Goal: Task Accomplishment & Management: Complete application form

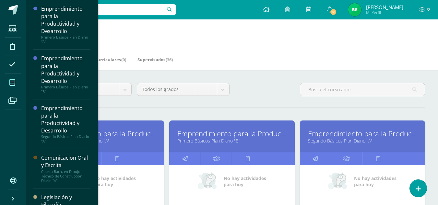
drag, startPoint x: 94, startPoint y: 37, endPoint x: 96, endPoint y: 68, distance: 30.8
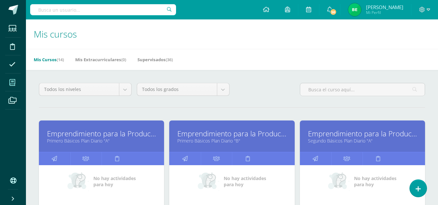
click at [12, 81] on icon at bounding box center [12, 82] width 6 height 6
click at [17, 79] on span at bounding box center [12, 82] width 15 height 15
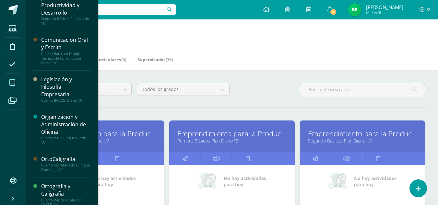
scroll to position [119, 0]
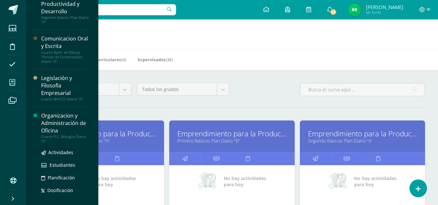
click at [68, 118] on div "Organizacion y Administración de Oficina" at bounding box center [65, 123] width 49 height 22
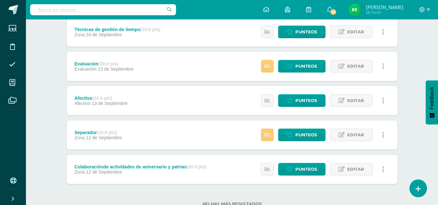
scroll to position [160, 0]
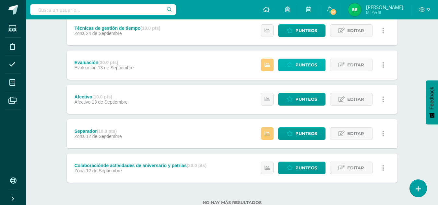
click at [306, 65] on span "Punteos" at bounding box center [306, 65] width 22 height 12
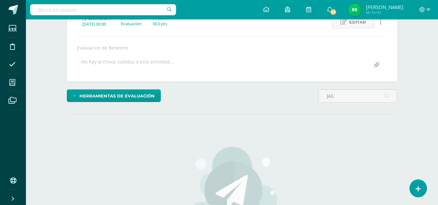
scroll to position [149, 0]
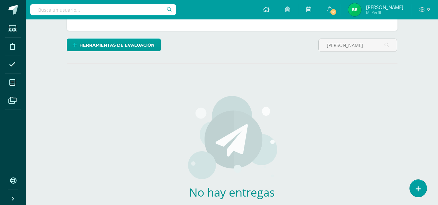
type input "J"
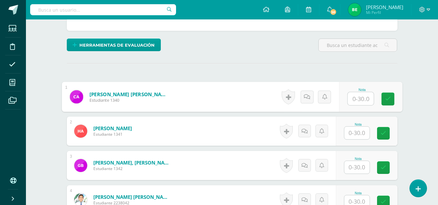
click at [359, 95] on input "text" at bounding box center [360, 98] width 26 height 13
type input "21"
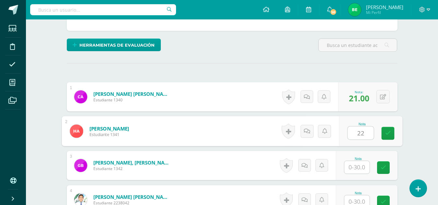
type input "22"
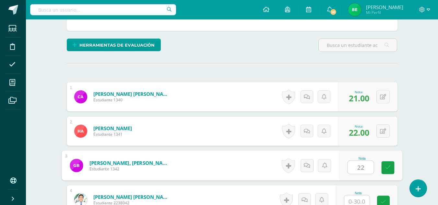
type input "22"
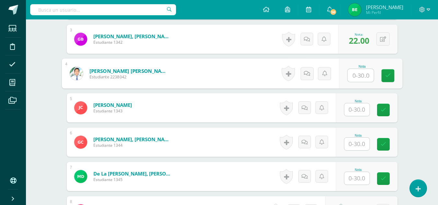
scroll to position [277, 0]
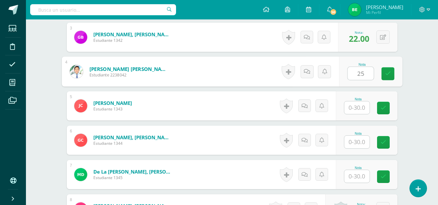
type input "25"
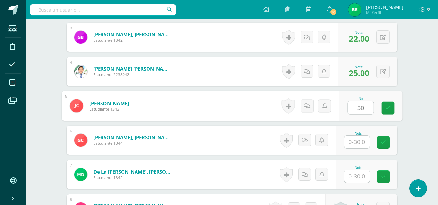
type input "30"
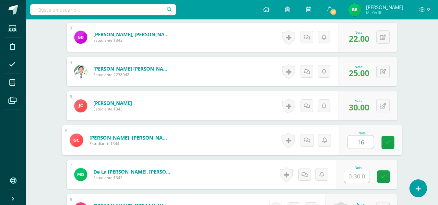
type input "16"
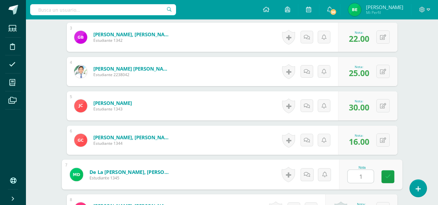
type input "12"
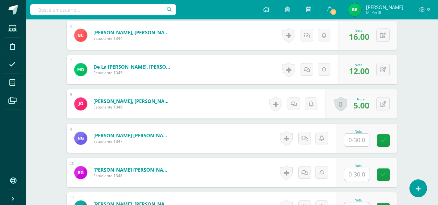
scroll to position [378, 0]
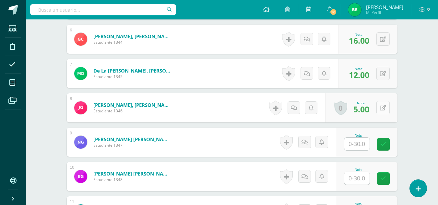
click at [386, 109] on button at bounding box center [382, 107] width 13 height 13
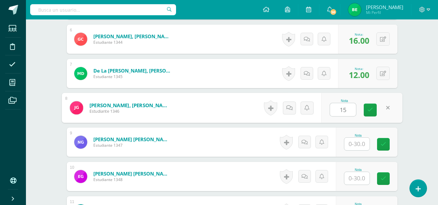
type input "15"
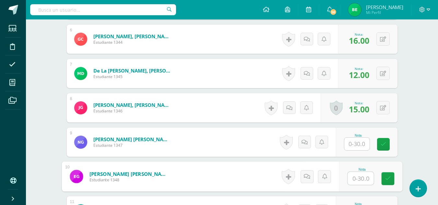
click at [359, 181] on input "text" at bounding box center [360, 178] width 26 height 13
type input "17"
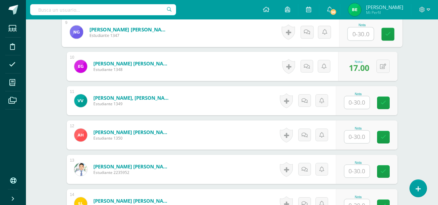
click at [354, 32] on input "text" at bounding box center [360, 34] width 26 height 13
type input "16"
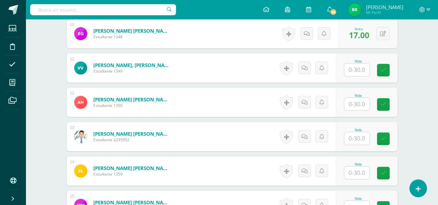
scroll to position [515, 0]
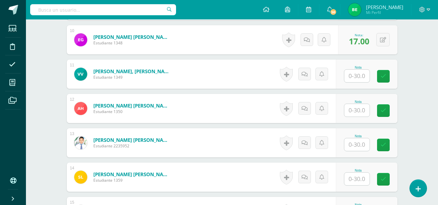
click at [358, 74] on input "text" at bounding box center [356, 76] width 25 height 13
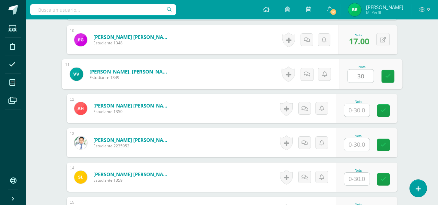
type input "30"
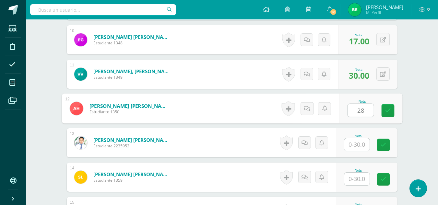
type input "28"
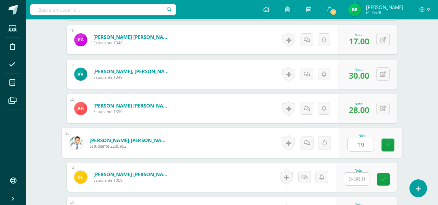
type input "19"
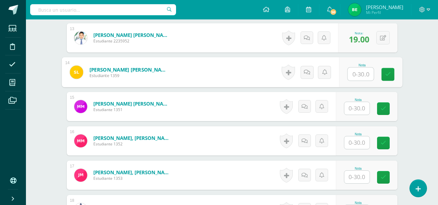
scroll to position [626, 0]
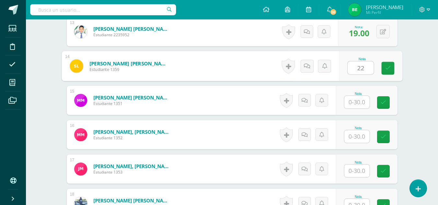
type input "22"
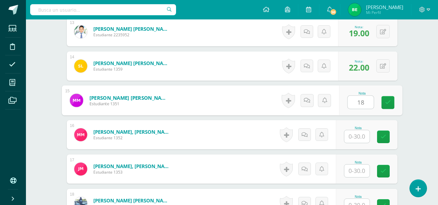
type input "18"
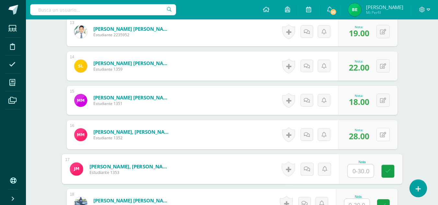
click at [382, 132] on button at bounding box center [382, 134] width 13 height 13
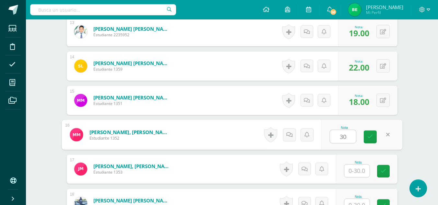
type input "30"
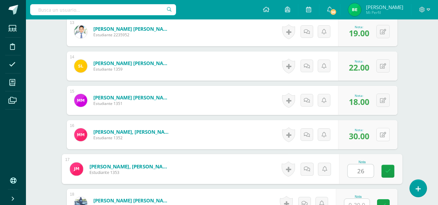
type input "26"
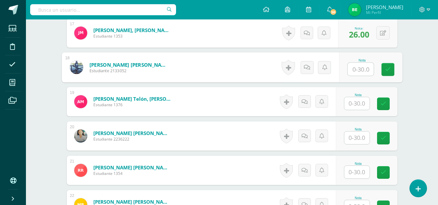
scroll to position [750, 0]
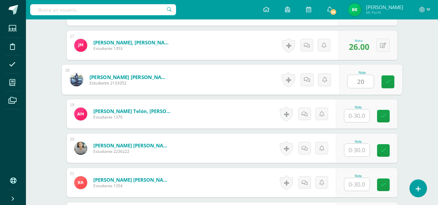
type input "20"
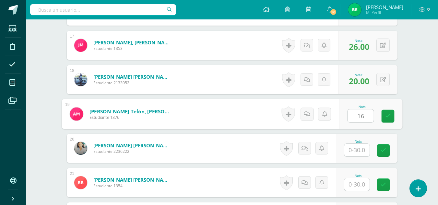
type input "16"
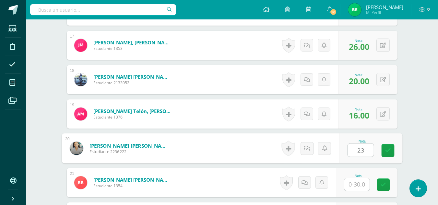
type input "23"
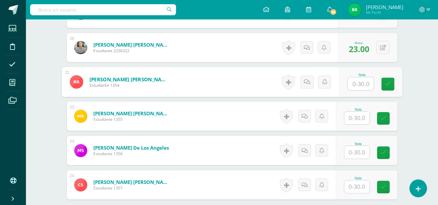
scroll to position [855, 0]
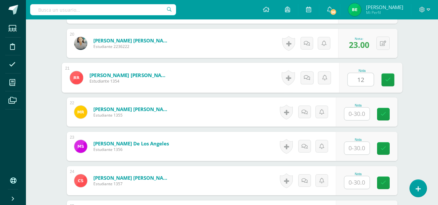
type input "12"
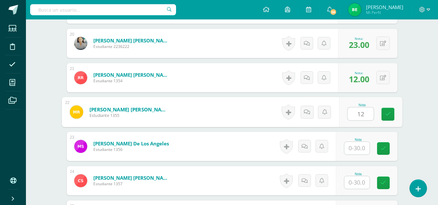
type input "12"
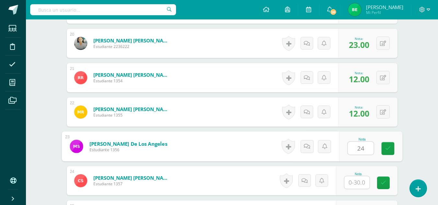
type input "24"
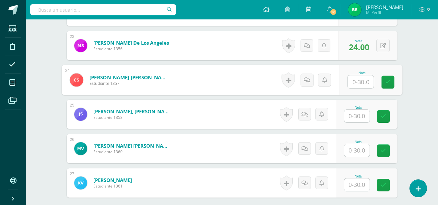
scroll to position [962, 0]
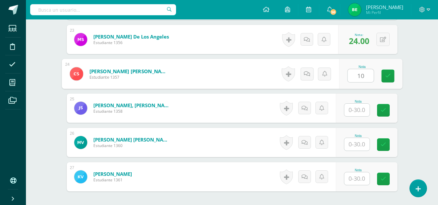
type input "10"
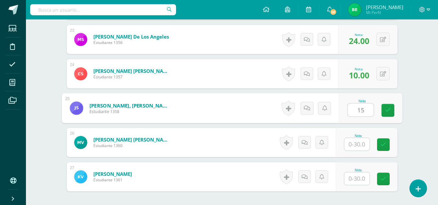
type input "15"
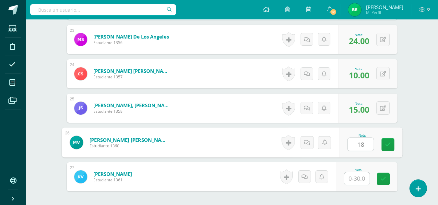
type input "18"
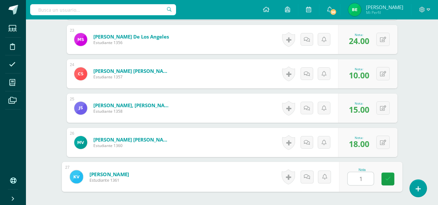
type input "14"
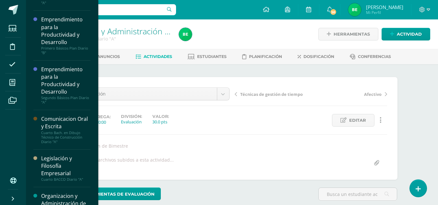
scroll to position [45, 0]
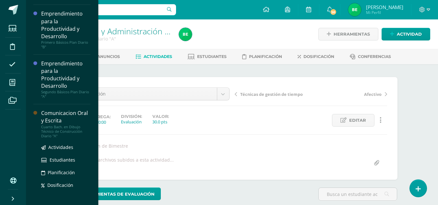
click at [71, 133] on div "Cuarto Bach. en Dibujo Técnico de Construcción Diario "A"" at bounding box center [65, 132] width 49 height 14
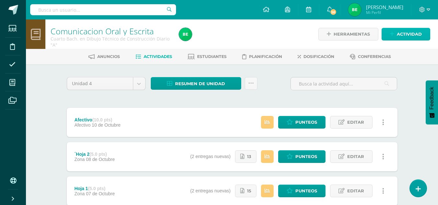
click at [406, 36] on span "Actividad" at bounding box center [409, 34] width 25 height 12
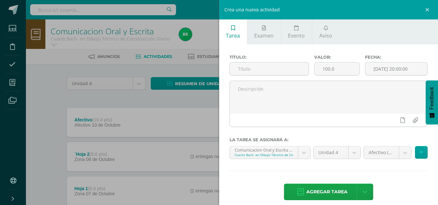
click at [406, 36] on ul "Tarea Examen Evento Aviso" at bounding box center [328, 31] width 219 height 25
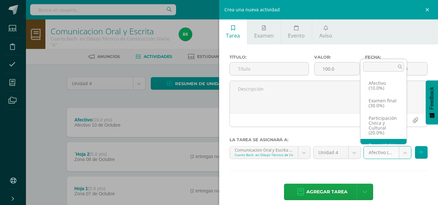
scroll to position [17, 0]
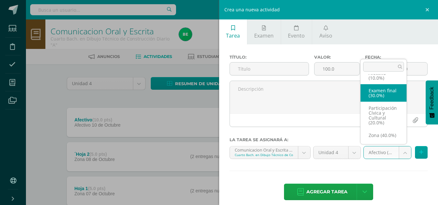
select select "68536"
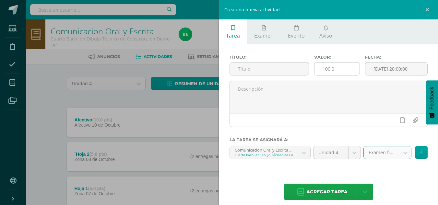
click at [327, 68] on input "100.0" at bounding box center [336, 69] width 45 height 13
type input "30.0"
click at [264, 66] on input "text" at bounding box center [269, 69] width 79 height 13
type input "e"
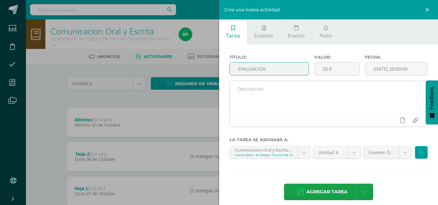
type input "EVALUACION"
click at [255, 91] on textarea at bounding box center [329, 97] width 198 height 32
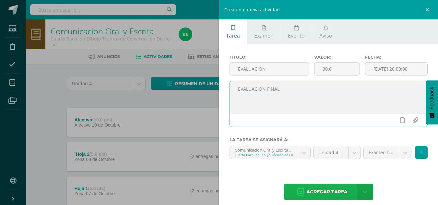
type textarea "EVALUACION FINAL"
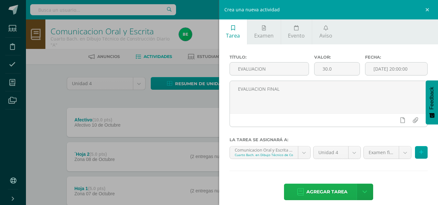
click at [319, 191] on span "Agregar tarea" at bounding box center [326, 192] width 41 height 16
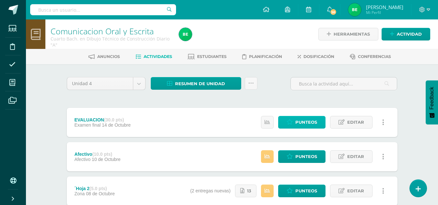
click at [307, 123] on span "Punteos" at bounding box center [306, 122] width 22 height 12
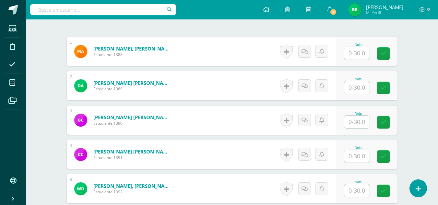
scroll to position [198, 0]
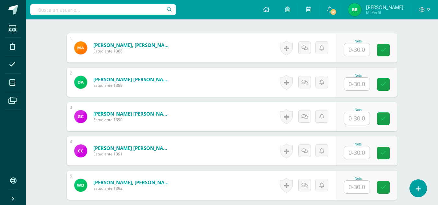
click at [349, 50] on input "text" at bounding box center [356, 49] width 25 height 13
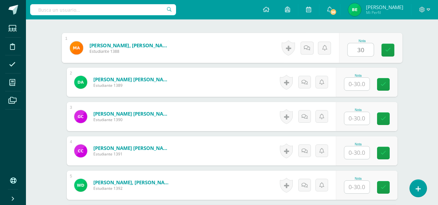
type input "30"
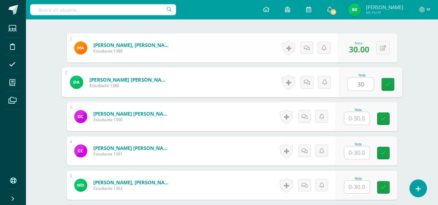
type input "30"
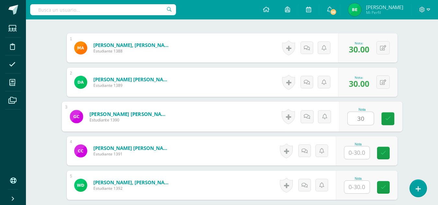
type input "30"
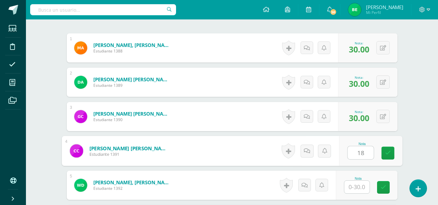
type input "18"
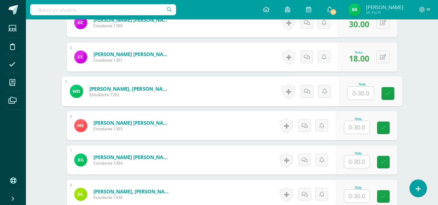
scroll to position [299, 0]
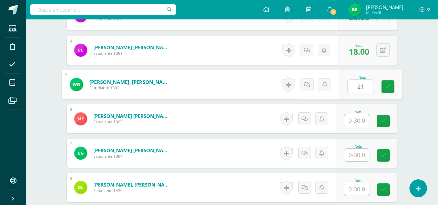
type input "21"
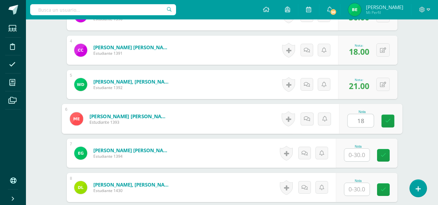
type input "18"
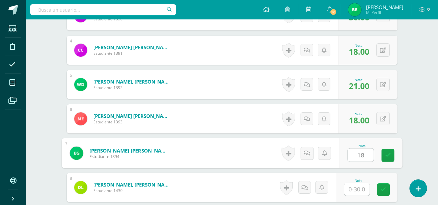
type input "18"
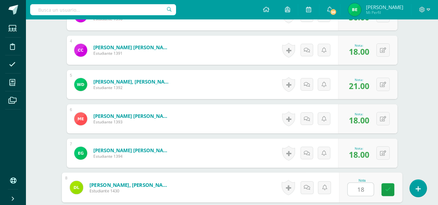
type input "18"
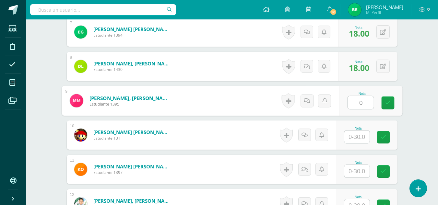
type input "0"
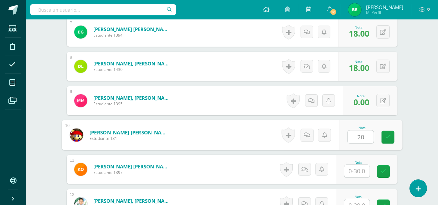
type input "20"
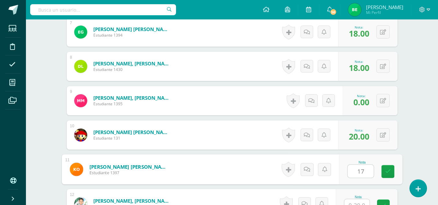
type input "17"
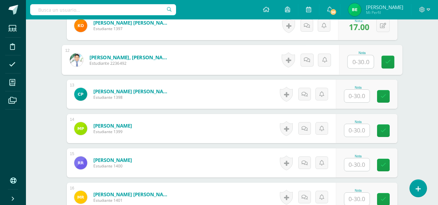
scroll to position [569, 0]
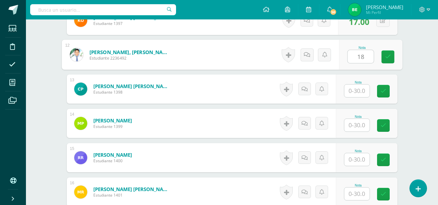
type input "18"
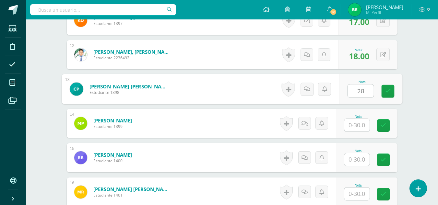
type input "28"
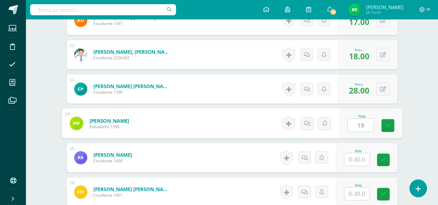
type input "19"
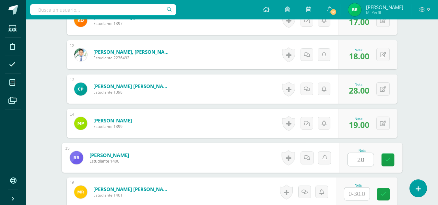
type input "20"
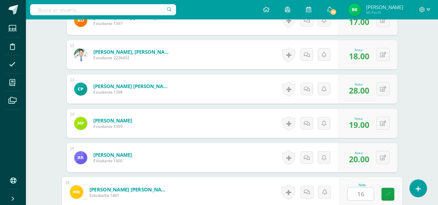
type input "16"
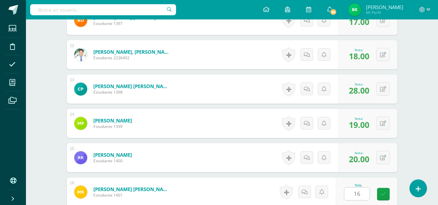
scroll to position [695, 0]
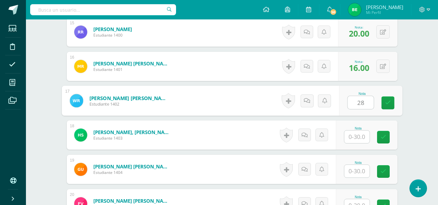
type input "28"
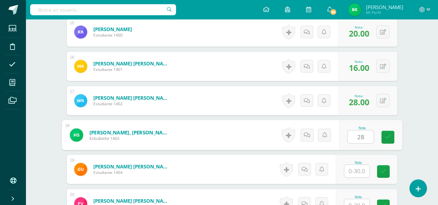
type input "28"
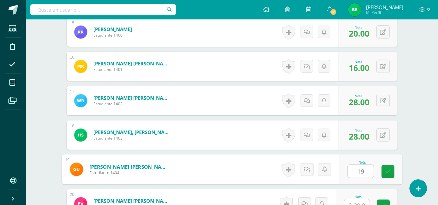
type input "19"
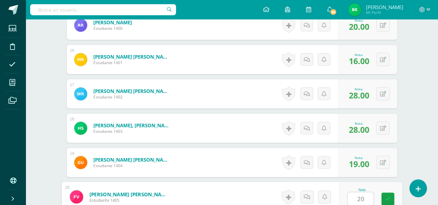
type input "20"
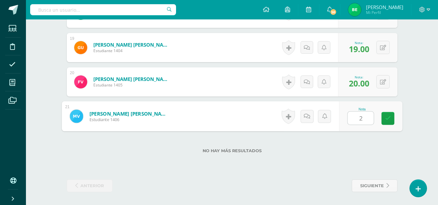
type input "28"
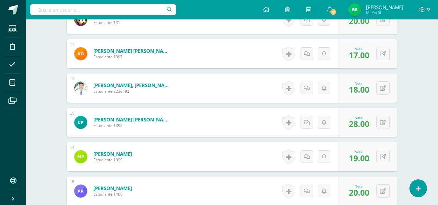
scroll to position [520, 0]
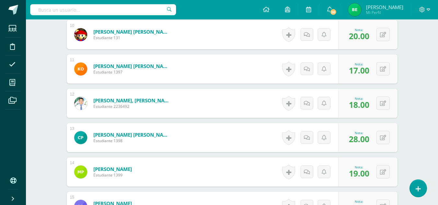
click at [436, 116] on div "Comunicacion Oral y Escrita Cuarto Bach. en Dibujo Técnico de Construcción Diar…" at bounding box center [232, 0] width 412 height 1002
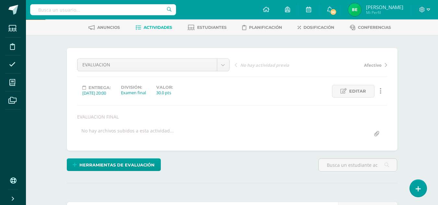
scroll to position [0, 0]
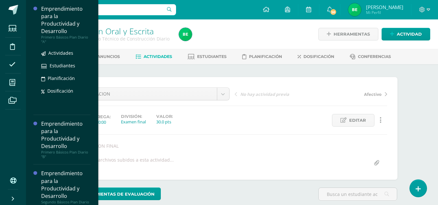
click at [79, 17] on div "Emprendimiento para la Productividad y Desarrollo" at bounding box center [65, 20] width 49 height 30
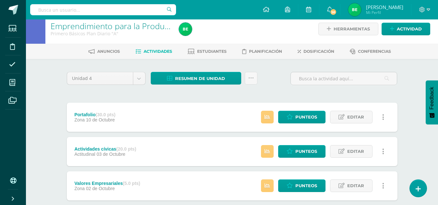
scroll to position [5, 0]
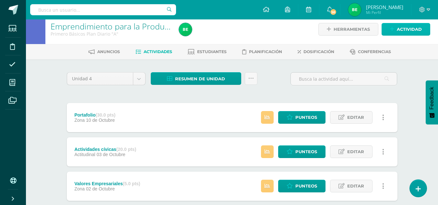
click at [417, 28] on span "Actividad" at bounding box center [409, 29] width 25 height 12
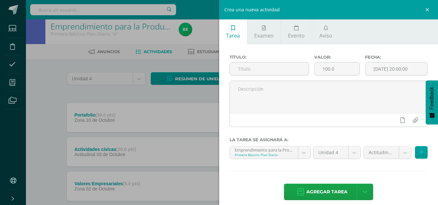
click at [277, 62] on div "Título:" at bounding box center [269, 68] width 85 height 26
click at [276, 63] on input "text" at bounding box center [269, 69] width 79 height 13
type input "e"
type input "EVALUACION"
click at [328, 68] on input "100.0" at bounding box center [336, 69] width 45 height 13
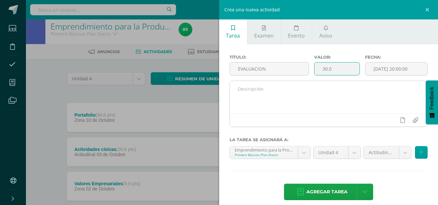
type input "30.0"
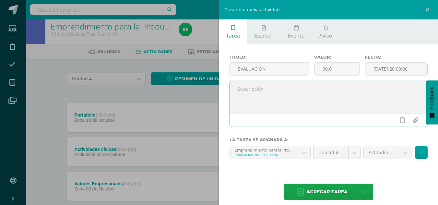
click at [312, 90] on textarea at bounding box center [329, 97] width 198 height 32
type textarea "EVALUACION FINAL"
click at [371, 148] on body "Estudiantes Disciplina Asistencia Mis cursos Archivos Soporte Ayuda Reportar un…" at bounding box center [219, 153] width 438 height 317
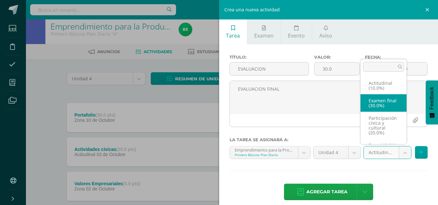
select select "68229"
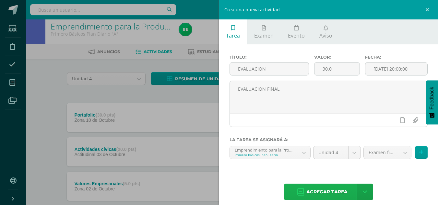
click at [319, 191] on span "Agregar tarea" at bounding box center [326, 192] width 41 height 16
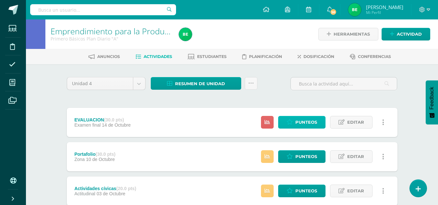
click at [305, 123] on span "Punteos" at bounding box center [306, 122] width 22 height 12
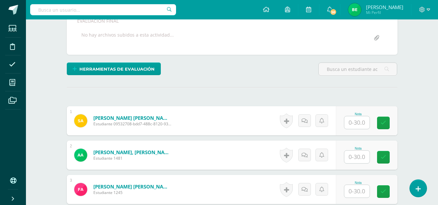
scroll to position [125, 0]
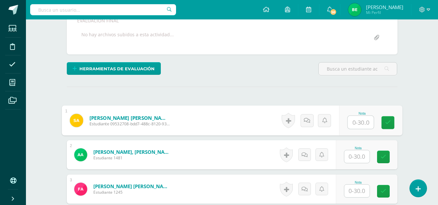
click at [363, 121] on input "text" at bounding box center [360, 122] width 26 height 13
type input "15"
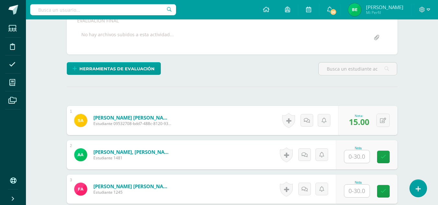
click at [363, 121] on span "15.00" at bounding box center [359, 121] width 20 height 11
click at [362, 157] on input "text" at bounding box center [356, 156] width 25 height 13
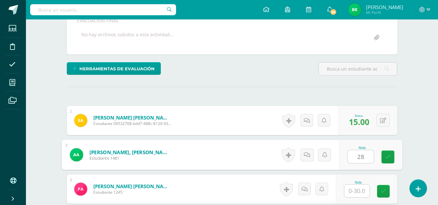
type input "28"
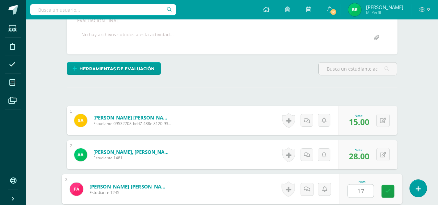
type input "17"
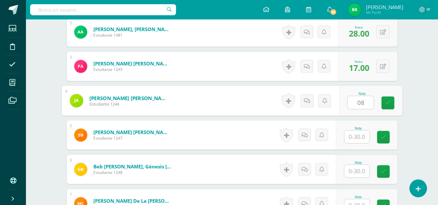
type input "08"
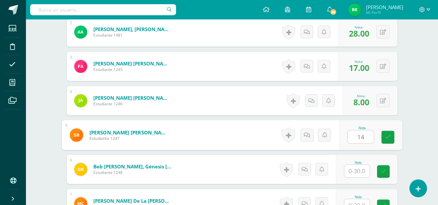
type input "14"
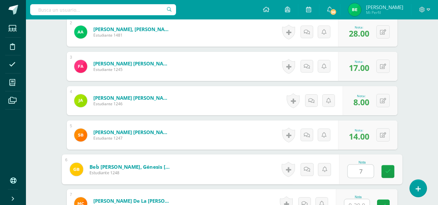
type input "7"
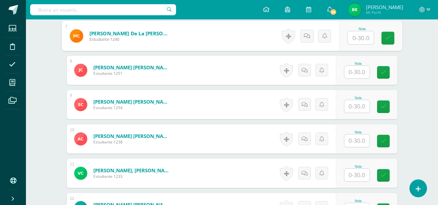
scroll to position [418, 0]
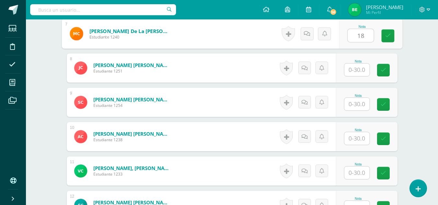
type input "18"
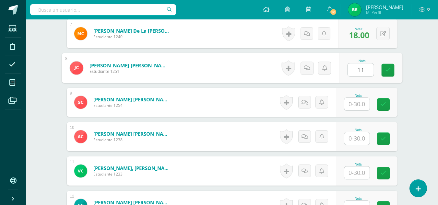
type input "11"
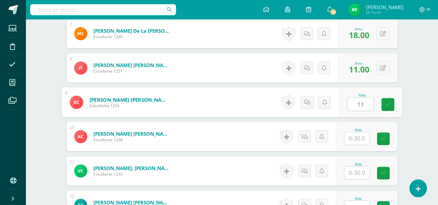
type input "11"
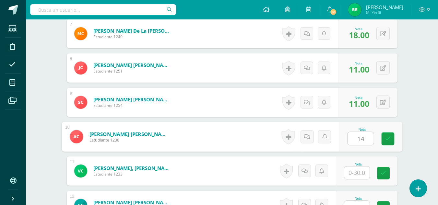
type input "14"
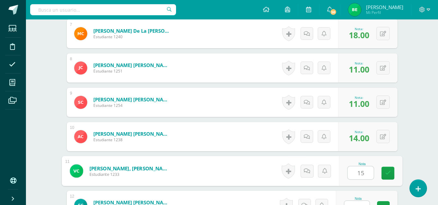
type input "15"
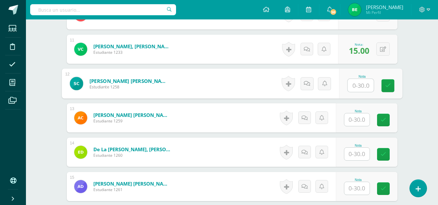
scroll to position [542, 0]
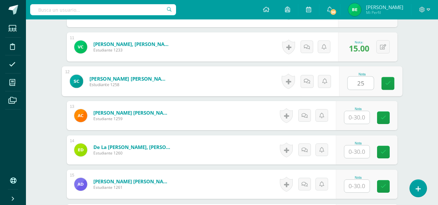
type input "25"
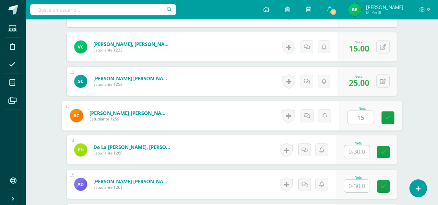
type input "15"
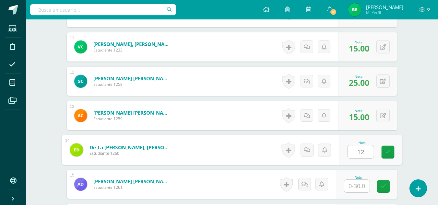
type input "12"
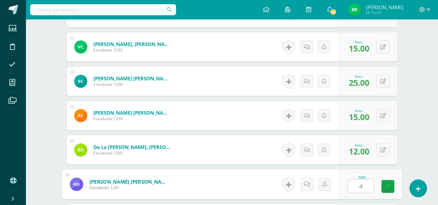
type input "4"
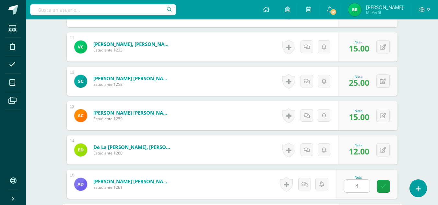
scroll to position [660, 0]
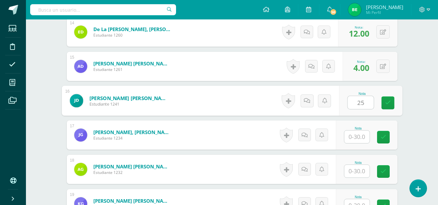
type input "25"
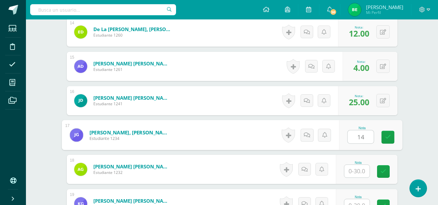
type input "14"
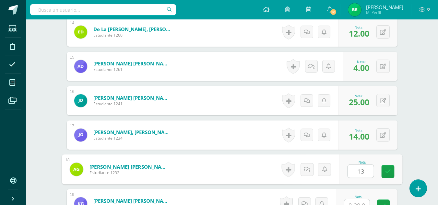
type input "13"
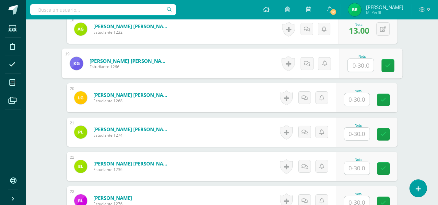
scroll to position [803, 0]
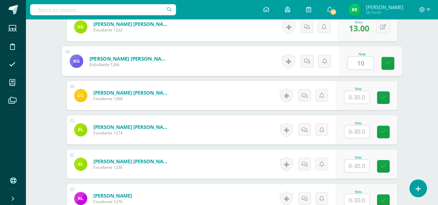
type input "10"
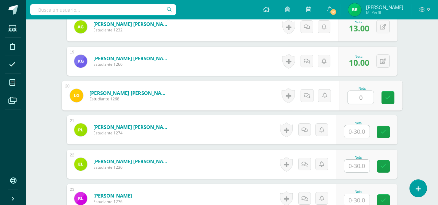
type input "0"
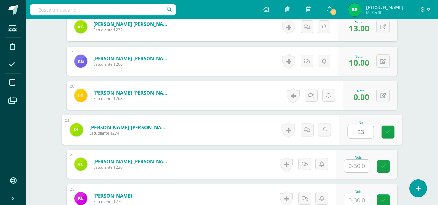
type input "23"
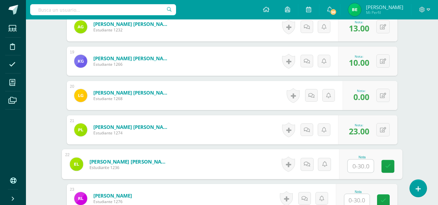
click at [354, 198] on input "text" at bounding box center [356, 200] width 25 height 13
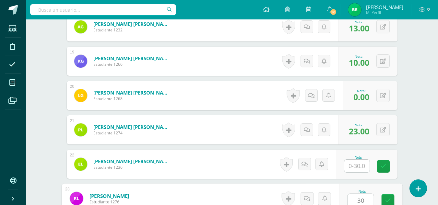
type input "30"
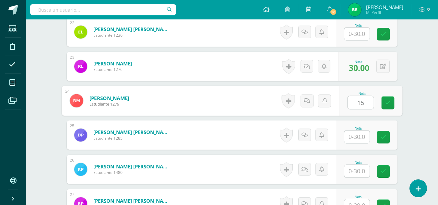
type input "15"
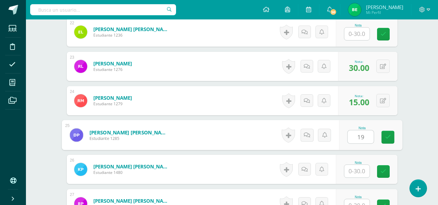
type input "19"
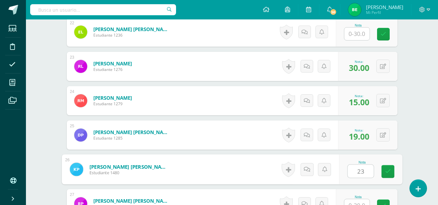
type input "23"
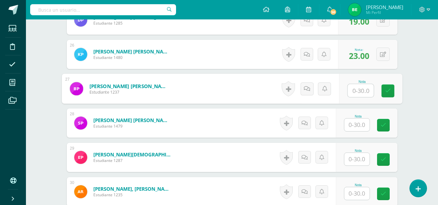
scroll to position [1052, 0]
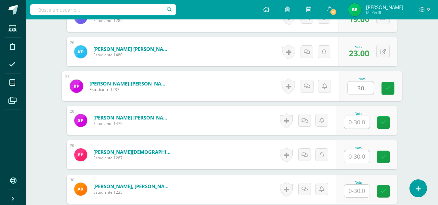
type input "30"
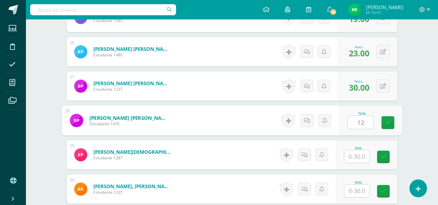
type input "12"
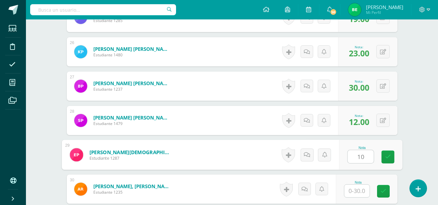
type input "10"
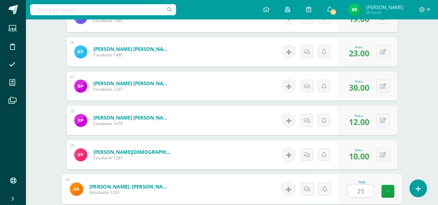
type input "25"
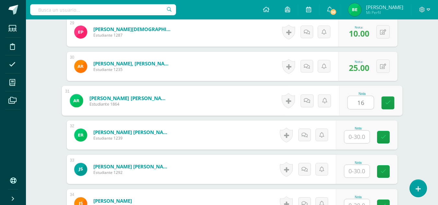
type input "16"
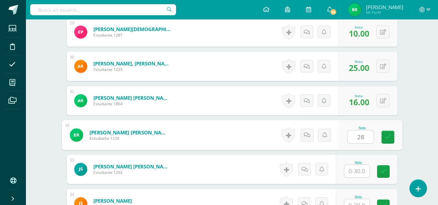
type input "28"
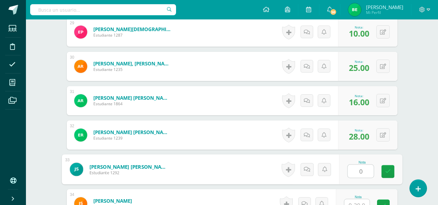
type input "0"
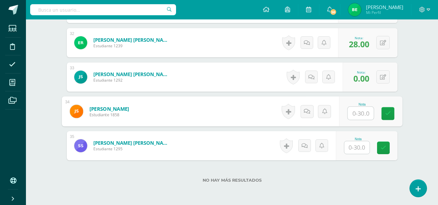
scroll to position [1297, 0]
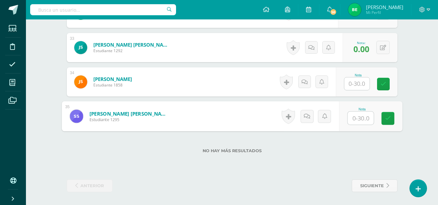
click at [361, 114] on input "text" at bounding box center [360, 118] width 26 height 13
type input "19"
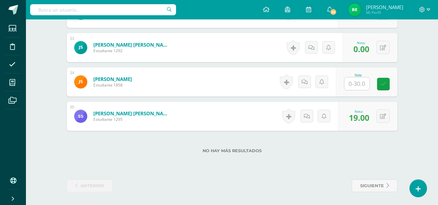
click at [359, 82] on input "text" at bounding box center [356, 83] width 25 height 13
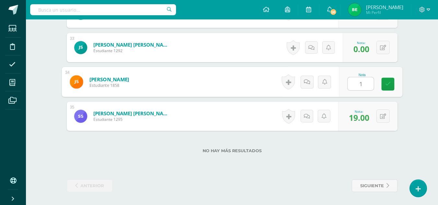
type input "18"
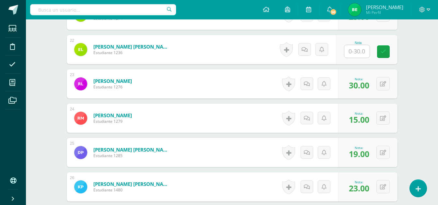
scroll to position [907, 0]
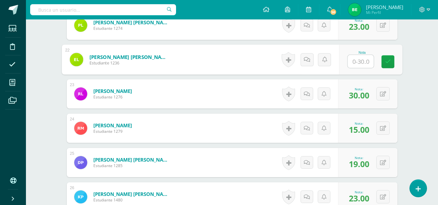
click at [355, 64] on input "text" at bounding box center [360, 61] width 26 height 13
type input "19"
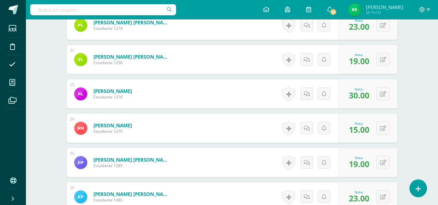
click at [355, 64] on span "19.00" at bounding box center [359, 60] width 20 height 11
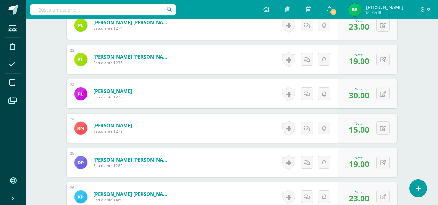
click at [355, 64] on span "19.00" at bounding box center [359, 60] width 20 height 11
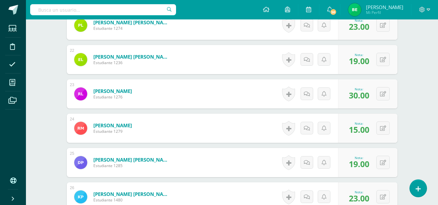
click at [355, 64] on span "19.00" at bounding box center [359, 60] width 20 height 11
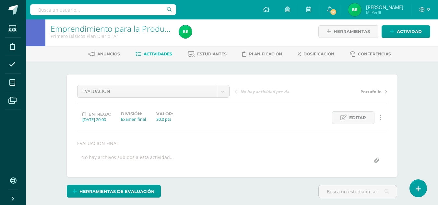
scroll to position [0, 0]
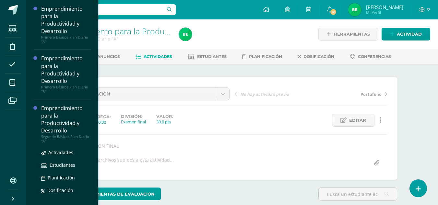
click at [66, 131] on div "Emprendimiento para la Productividad y Desarrollo" at bounding box center [65, 120] width 49 height 30
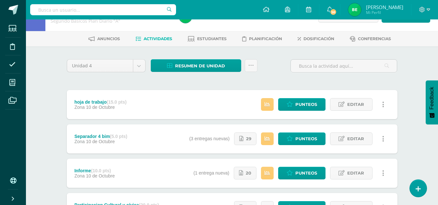
scroll to position [10, 0]
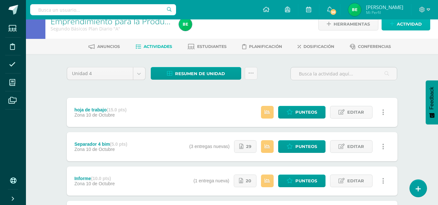
click at [406, 24] on span "Actividad" at bounding box center [409, 24] width 25 height 12
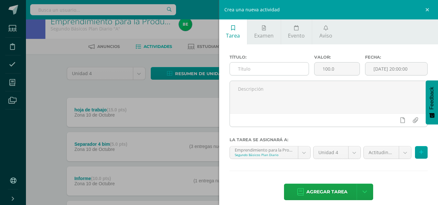
click at [256, 75] on input "text" at bounding box center [269, 69] width 79 height 13
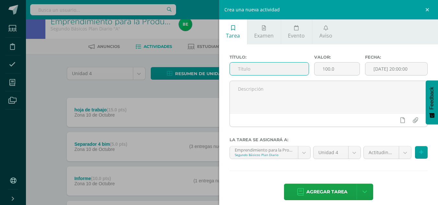
type input "e"
type input "EVALUACION"
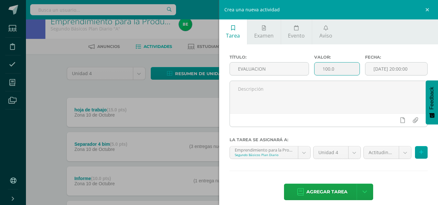
click at [327, 69] on input "100.0" at bounding box center [336, 69] width 45 height 13
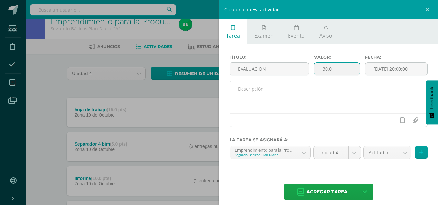
type input "30.0"
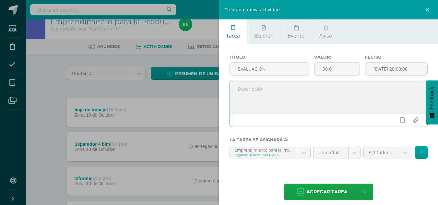
click at [297, 95] on textarea at bounding box center [329, 97] width 198 height 32
type textarea "EVALUACION FINAL"
click at [382, 152] on body "Estudiantes Disciplina Asistencia Mis cursos Archivos Soporte Ayuda Reportar un…" at bounding box center [219, 166] width 438 height 352
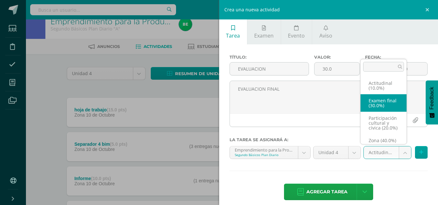
select select "68416"
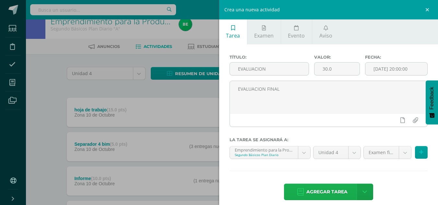
click at [326, 188] on span "Agregar tarea" at bounding box center [326, 192] width 41 height 16
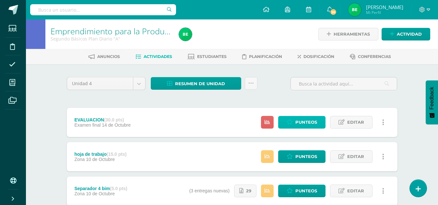
click at [296, 121] on span "Punteos" at bounding box center [306, 122] width 22 height 12
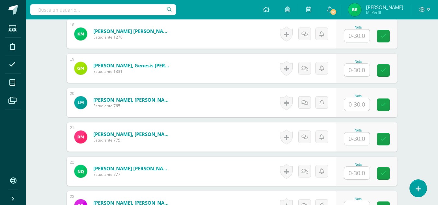
scroll to position [798, 0]
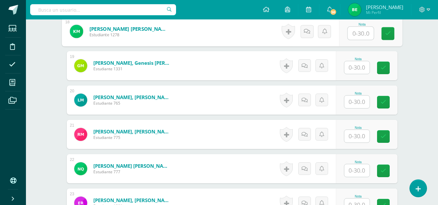
click at [355, 35] on input "text" at bounding box center [360, 33] width 26 height 13
type input "25"
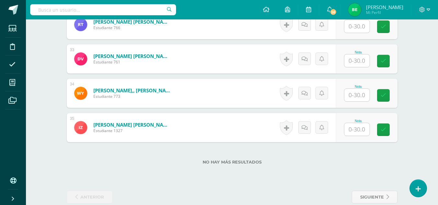
scroll to position [1297, 0]
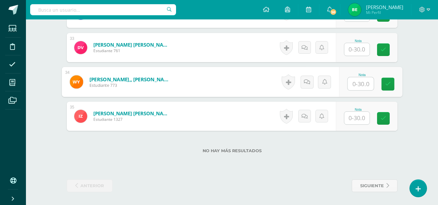
click at [361, 81] on input "text" at bounding box center [360, 83] width 26 height 13
type input "5"
type input "24"
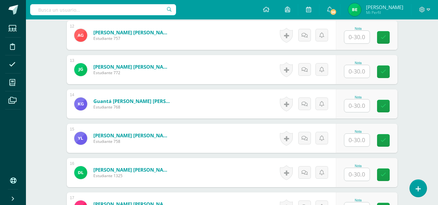
scroll to position [586, 0]
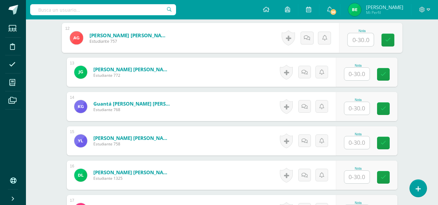
click at [358, 39] on input "text" at bounding box center [360, 39] width 26 height 13
type input "28"
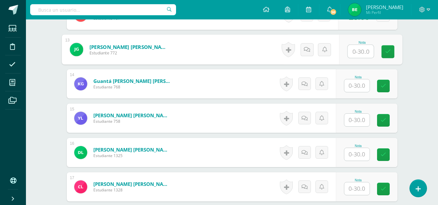
scroll to position [618, 0]
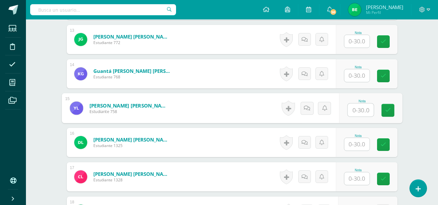
click at [356, 108] on input "text" at bounding box center [360, 110] width 26 height 13
type input "25"
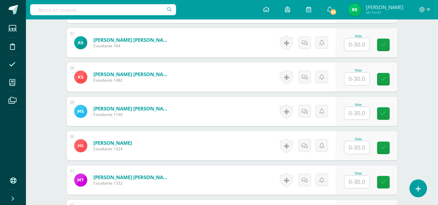
scroll to position [1098, 0]
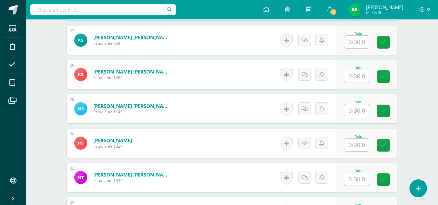
click at [358, 179] on input "text" at bounding box center [356, 179] width 25 height 13
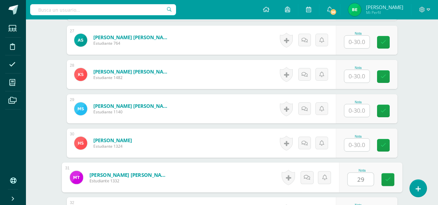
type input "29"
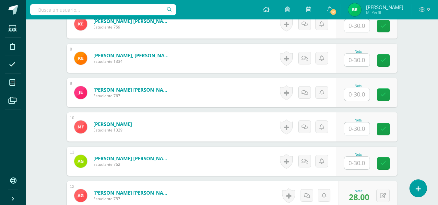
scroll to position [433, 0]
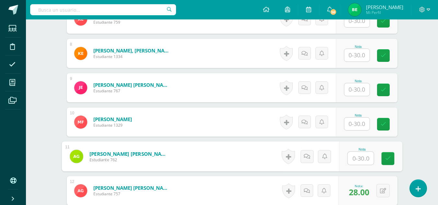
click at [366, 153] on input "text" at bounding box center [360, 158] width 26 height 13
type input "20"
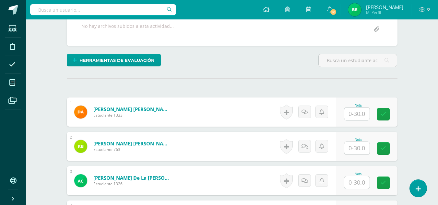
scroll to position [136, 0]
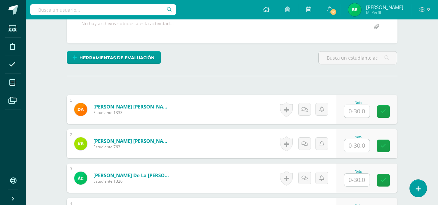
click at [366, 109] on input "text" at bounding box center [356, 111] width 25 height 13
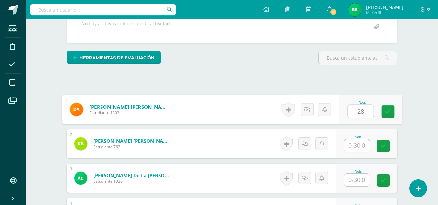
type input "28"
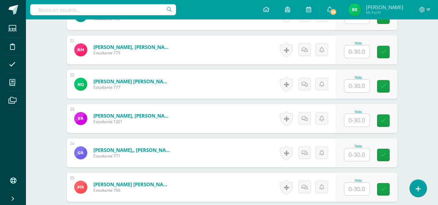
scroll to position [905, 0]
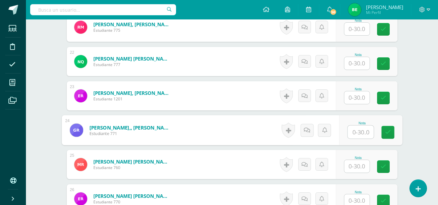
click at [357, 135] on input "text" at bounding box center [360, 132] width 26 height 13
type input "19"
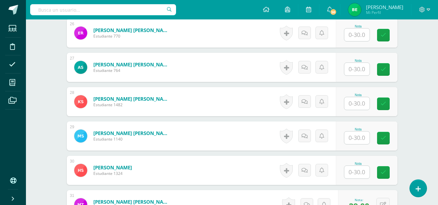
scroll to position [1074, 0]
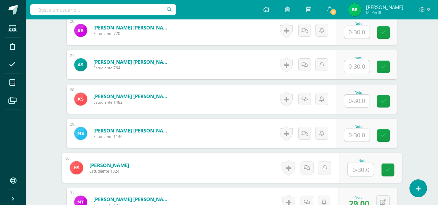
click at [360, 168] on input "text" at bounding box center [360, 169] width 26 height 13
type input "18"
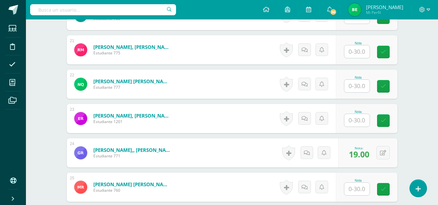
scroll to position [885, 0]
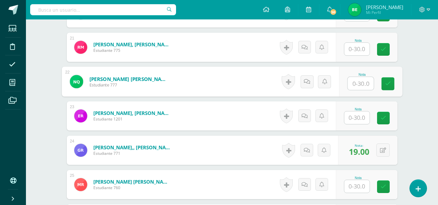
click at [354, 80] on input "text" at bounding box center [360, 83] width 26 height 13
type input "22"
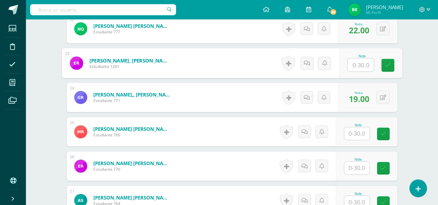
scroll to position [943, 0]
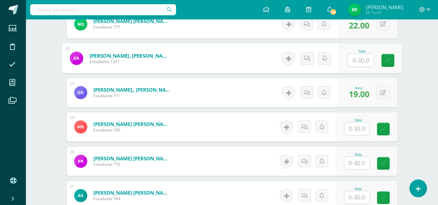
click at [357, 162] on input "text" at bounding box center [356, 163] width 25 height 13
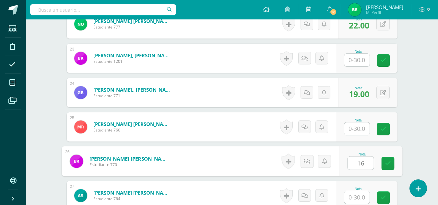
type input "16"
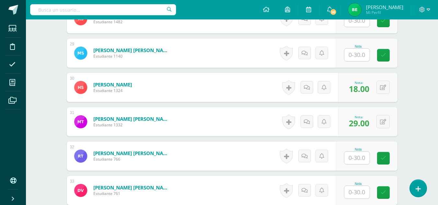
scroll to position [1157, 0]
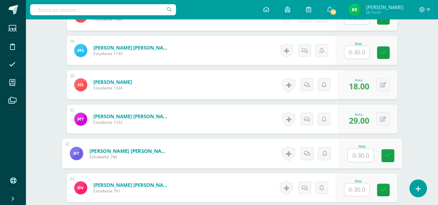
click at [358, 155] on input "text" at bounding box center [360, 155] width 26 height 13
type input "13"
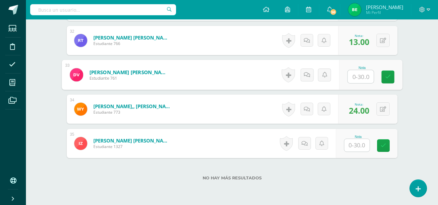
scroll to position [1297, 0]
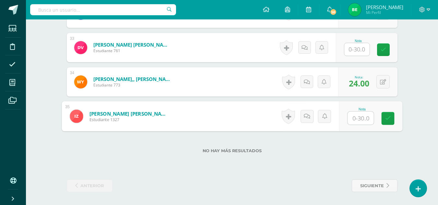
click at [362, 114] on input "text" at bounding box center [360, 118] width 26 height 13
type input "11"
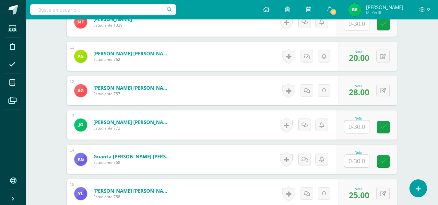
scroll to position [540, 0]
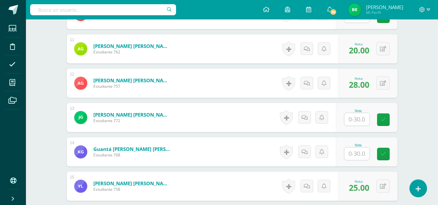
click at [359, 118] on input "text" at bounding box center [356, 119] width 25 height 13
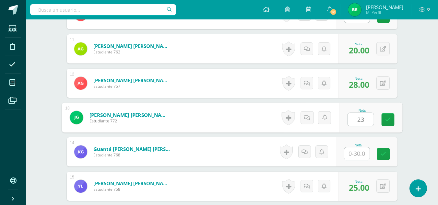
type input "23"
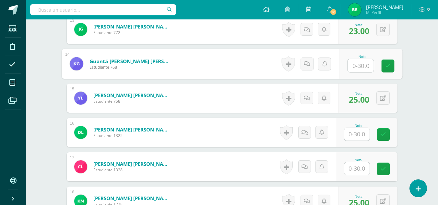
scroll to position [633, 0]
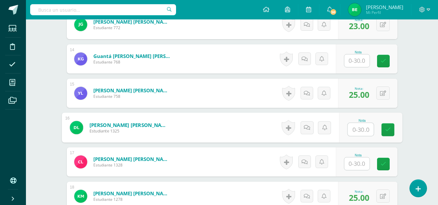
click at [361, 128] on input "text" at bounding box center [360, 129] width 26 height 13
type input "14"
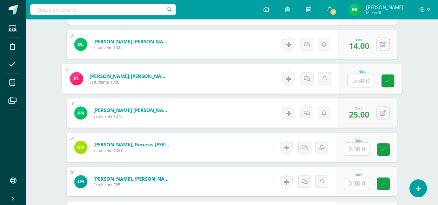
scroll to position [721, 0]
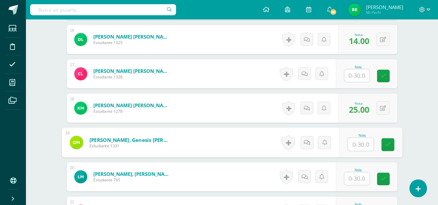
click at [356, 144] on input "text" at bounding box center [360, 144] width 26 height 13
type input "22"
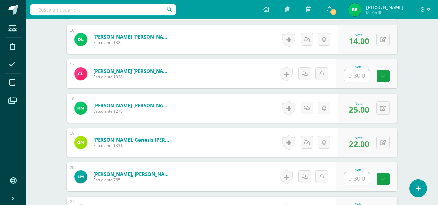
click at [356, 144] on span "22.00" at bounding box center [359, 143] width 20 height 11
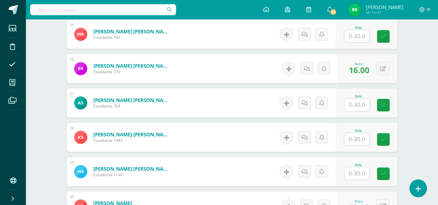
scroll to position [1041, 0]
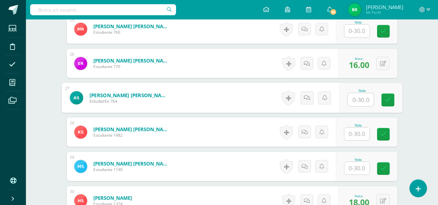
click at [359, 100] on input "text" at bounding box center [360, 99] width 26 height 13
type input "19"
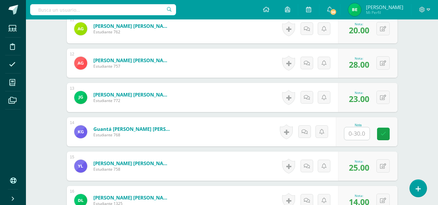
scroll to position [563, 0]
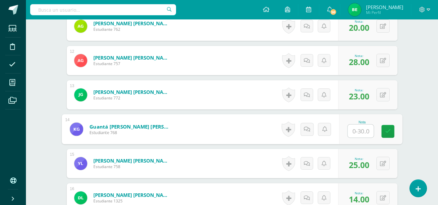
click at [360, 132] on input "text" at bounding box center [360, 131] width 26 height 13
type input "30"
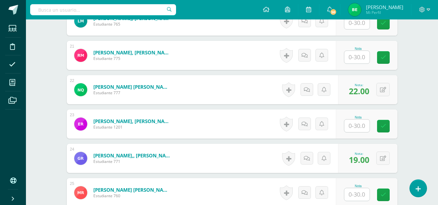
scroll to position [882, 0]
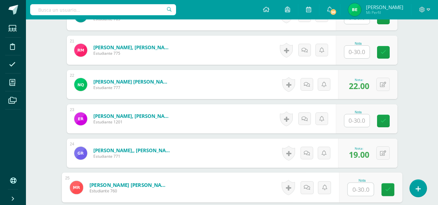
click at [352, 190] on input "text" at bounding box center [360, 189] width 26 height 13
type input "29"
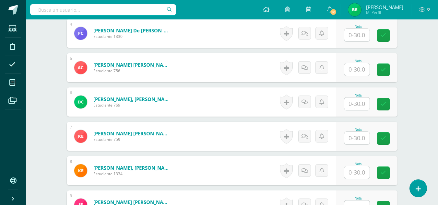
scroll to position [318, 0]
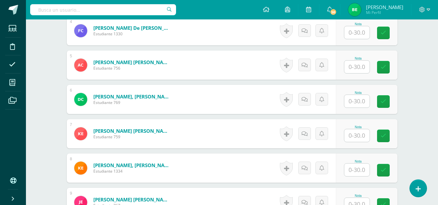
click at [357, 135] on input "text" at bounding box center [356, 135] width 25 height 13
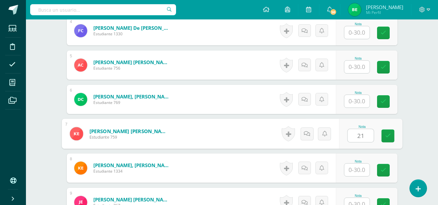
type input "21"
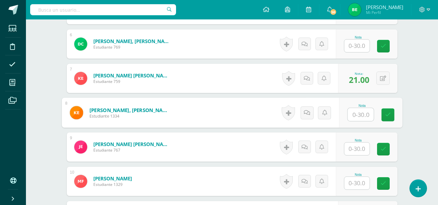
scroll to position [376, 0]
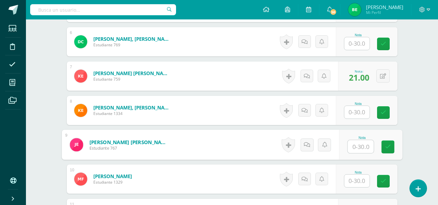
click at [358, 145] on input "text" at bounding box center [360, 146] width 26 height 13
type input "28"
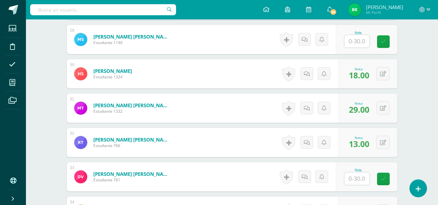
scroll to position [1160, 0]
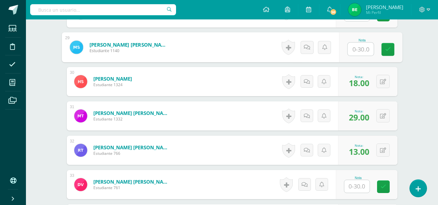
click at [358, 50] on input "text" at bounding box center [360, 49] width 26 height 13
type input "20"
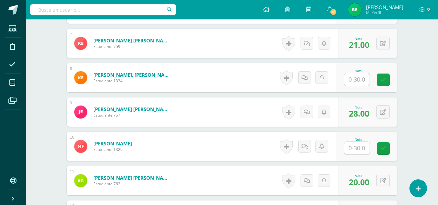
scroll to position [414, 0]
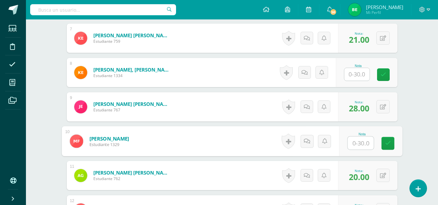
click at [359, 143] on input "text" at bounding box center [360, 143] width 26 height 13
type input "18."
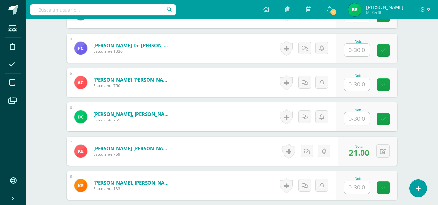
scroll to position [291, 0]
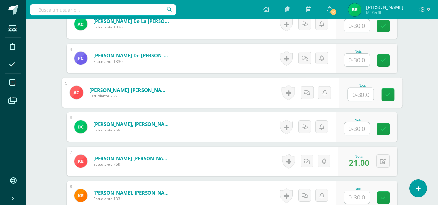
click at [359, 93] on input "text" at bounding box center [360, 94] width 26 height 13
type input "21"
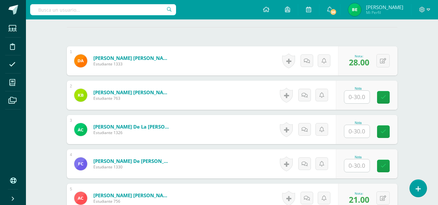
scroll to position [187, 0]
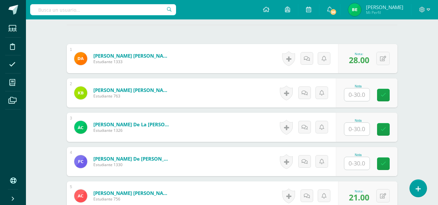
click at [359, 96] on input "text" at bounding box center [356, 94] width 25 height 13
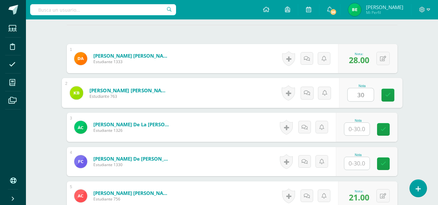
type input "30"
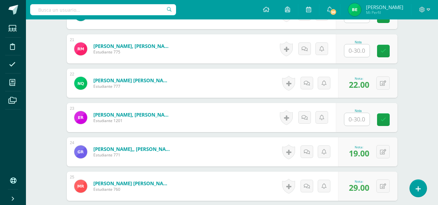
scroll to position [763, 0]
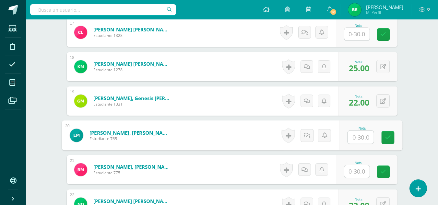
click at [364, 139] on input "text" at bounding box center [360, 137] width 26 height 13
type input "30"
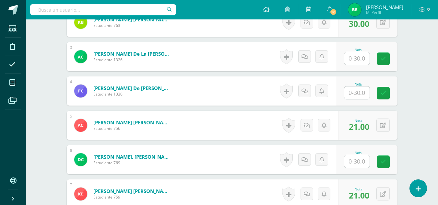
scroll to position [253, 0]
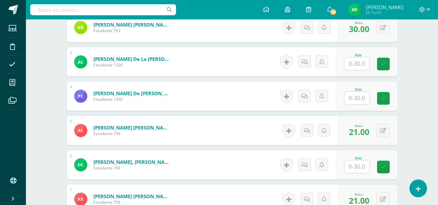
click at [361, 60] on input "text" at bounding box center [356, 63] width 25 height 13
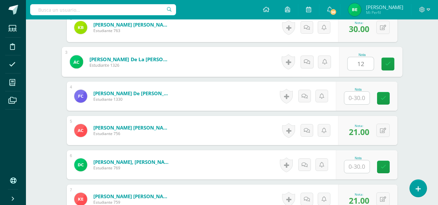
type input "12"
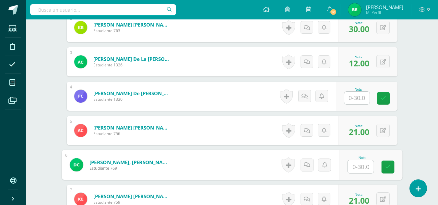
click at [359, 166] on input "text" at bounding box center [360, 166] width 26 height 13
type input "22"
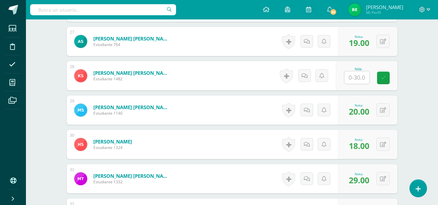
scroll to position [1092, 0]
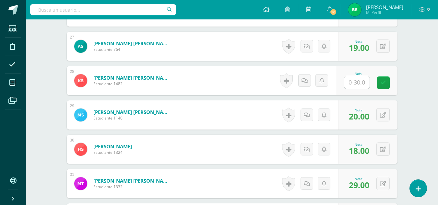
click at [355, 76] on div at bounding box center [357, 82] width 26 height 13
click at [360, 84] on input "text" at bounding box center [356, 82] width 25 height 13
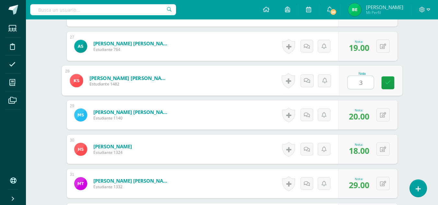
type input "30"
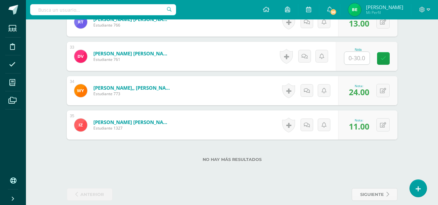
scroll to position [1297, 0]
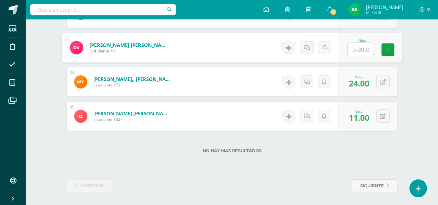
click at [359, 52] on input "text" at bounding box center [360, 49] width 26 height 13
type input "30"
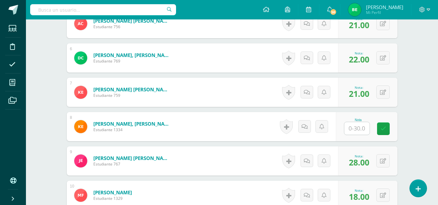
scroll to position [374, 0]
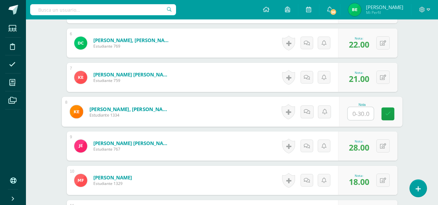
click at [357, 115] on input "text" at bounding box center [360, 113] width 26 height 13
type input "26"
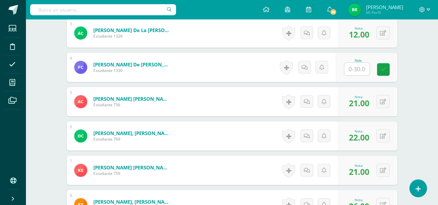
scroll to position [267, 0]
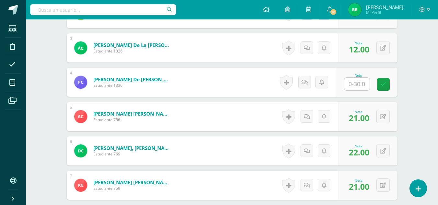
click at [353, 83] on input "text" at bounding box center [356, 84] width 25 height 13
type input "23"
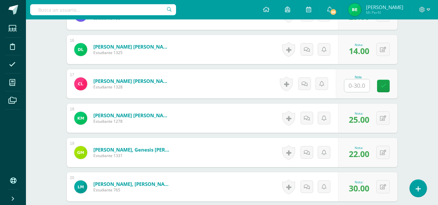
scroll to position [719, 0]
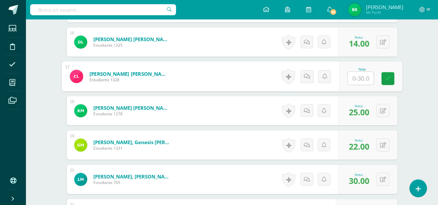
click at [356, 82] on input "text" at bounding box center [360, 78] width 26 height 13
type input "15"
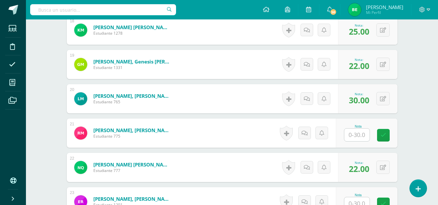
scroll to position [810, 0]
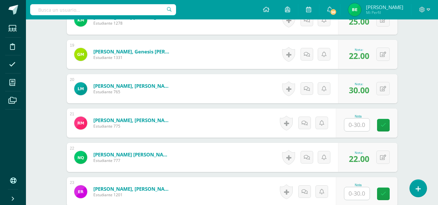
click at [357, 124] on input "text" at bounding box center [356, 125] width 25 height 13
type input "0"
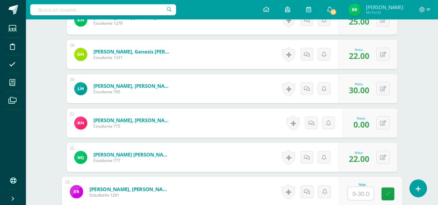
click at [362, 194] on input "text" at bounding box center [360, 193] width 26 height 13
type input "0"
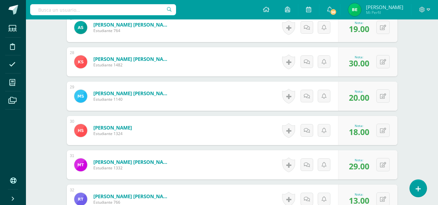
scroll to position [1086, 0]
